Goal: Task Accomplishment & Management: Manage account settings

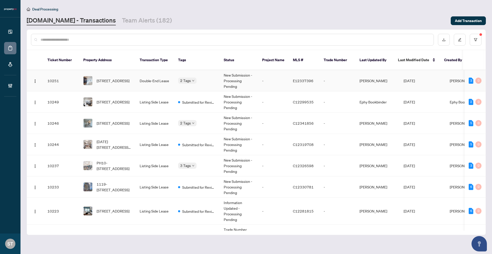
click at [352, 83] on td "-" at bounding box center [338, 80] width 36 height 21
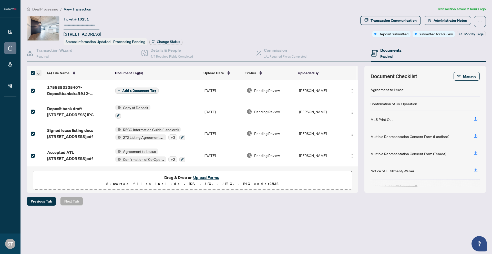
click at [39, 75] on span "button" at bounding box center [38, 73] width 3 height 6
click at [48, 90] on span "Download Selected" at bounding box center [63, 90] width 46 height 6
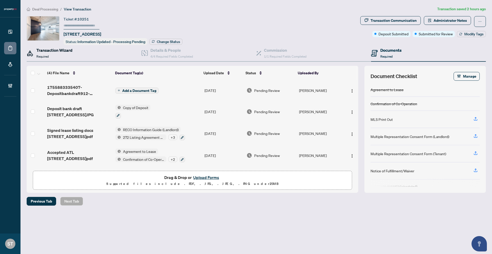
click at [58, 48] on h4 "Transaction Wizard" at bounding box center [54, 50] width 36 height 6
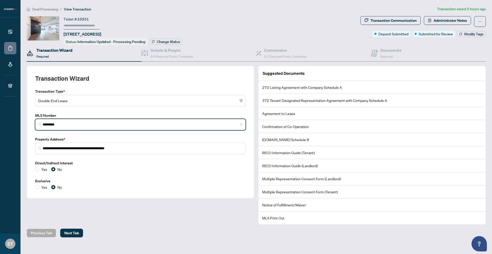
click at [56, 125] on input "*********" at bounding box center [143, 124] width 200 height 5
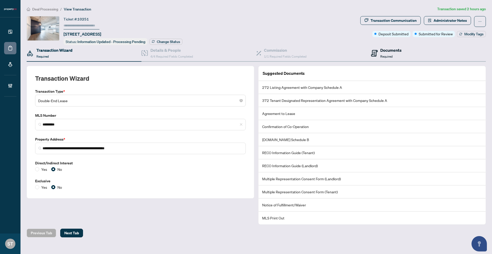
click at [374, 55] on icon at bounding box center [374, 53] width 7 height 7
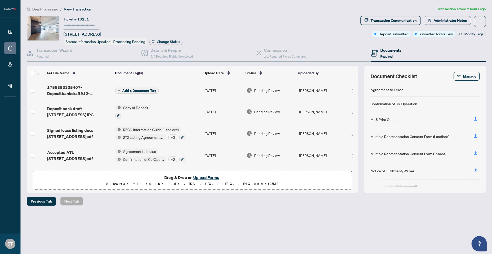
click at [190, 178] on span "Drag & Drop or Upload Forms" at bounding box center [192, 177] width 56 height 7
click at [197, 178] on button "Upload Forms" at bounding box center [206, 177] width 29 height 7
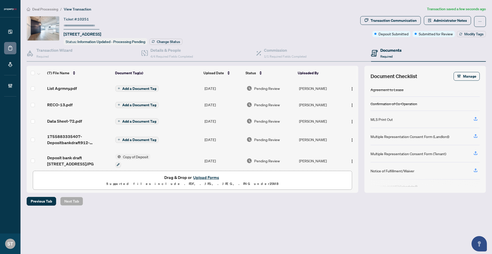
click at [139, 87] on span "Add a Document Tag" at bounding box center [139, 89] width 34 height 4
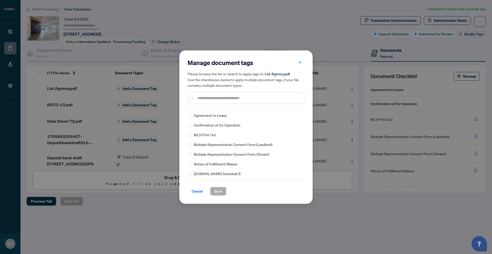
click at [232, 100] on input "text" at bounding box center [248, 98] width 103 height 6
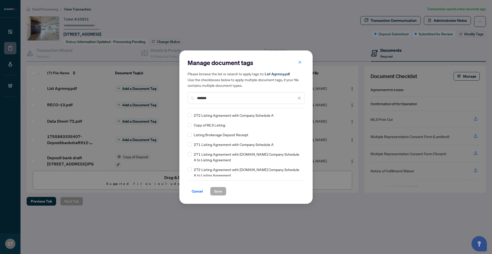
type input "*******"
click at [213, 190] on button "Save" at bounding box center [218, 191] width 16 height 9
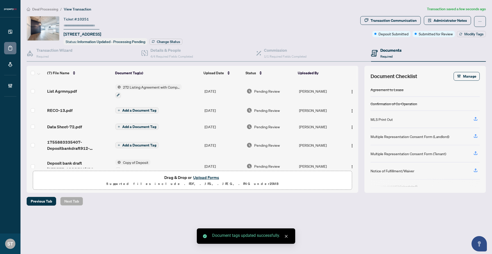
click at [132, 110] on span "Add a Document Tag" at bounding box center [139, 111] width 34 height 4
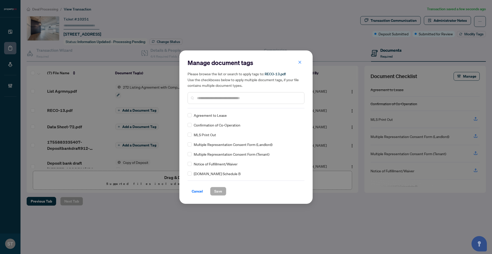
click at [251, 96] on input "text" at bounding box center [248, 98] width 103 height 6
type input "****"
click at [218, 195] on span "Save" at bounding box center [218, 191] width 8 height 8
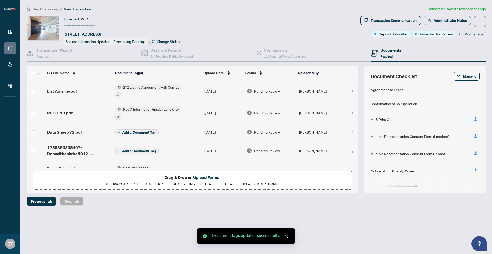
click at [126, 131] on span "Add a Document Tag" at bounding box center [139, 133] width 34 height 4
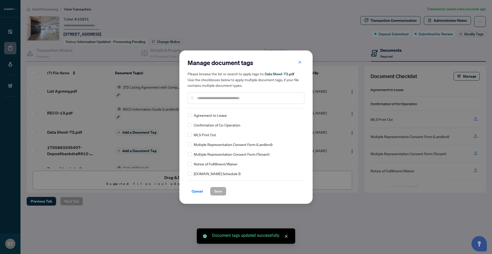
click at [233, 96] on input "text" at bounding box center [248, 98] width 103 height 6
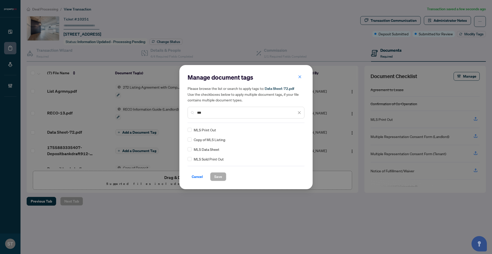
type input "***"
click at [216, 176] on span "Save" at bounding box center [218, 177] width 8 height 8
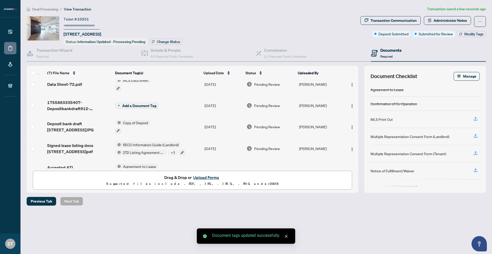
scroll to position [65, 0]
